Goal: Navigation & Orientation: Find specific page/section

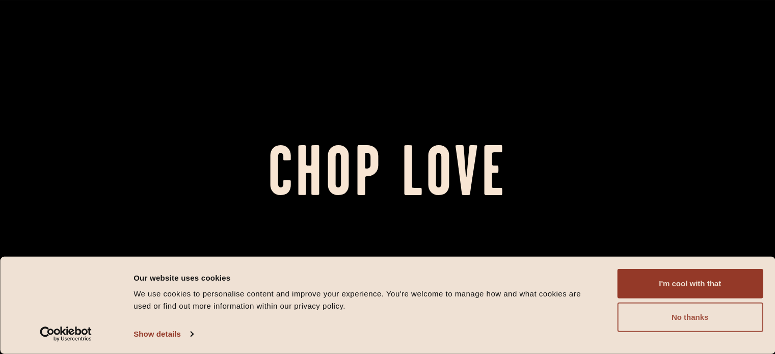
click at [687, 319] on button "No thanks" at bounding box center [690, 318] width 146 height 30
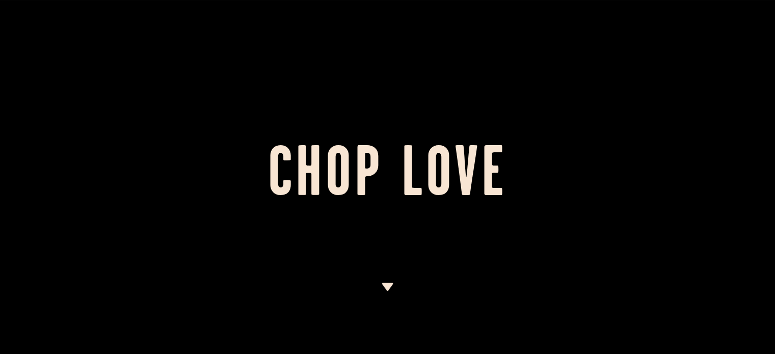
click at [419, 74] on div at bounding box center [387, 177] width 775 height 354
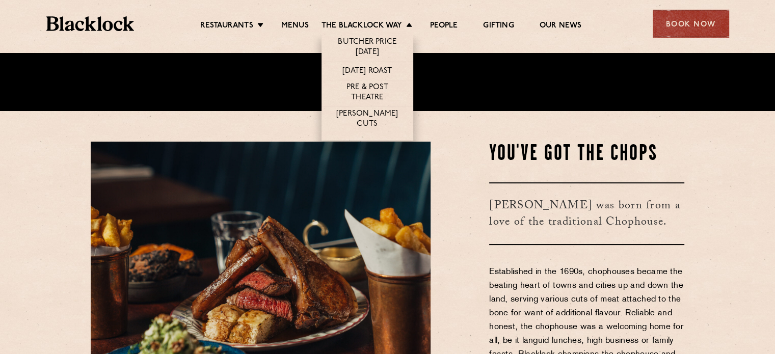
scroll to position [285, 0]
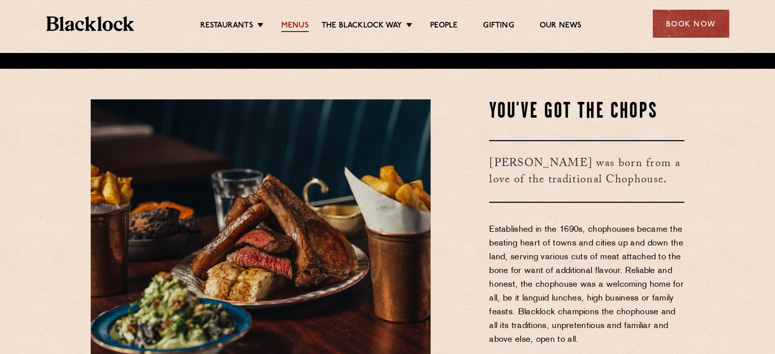
click at [282, 29] on link "Menus" at bounding box center [295, 26] width 28 height 11
